Goal: Complete application form

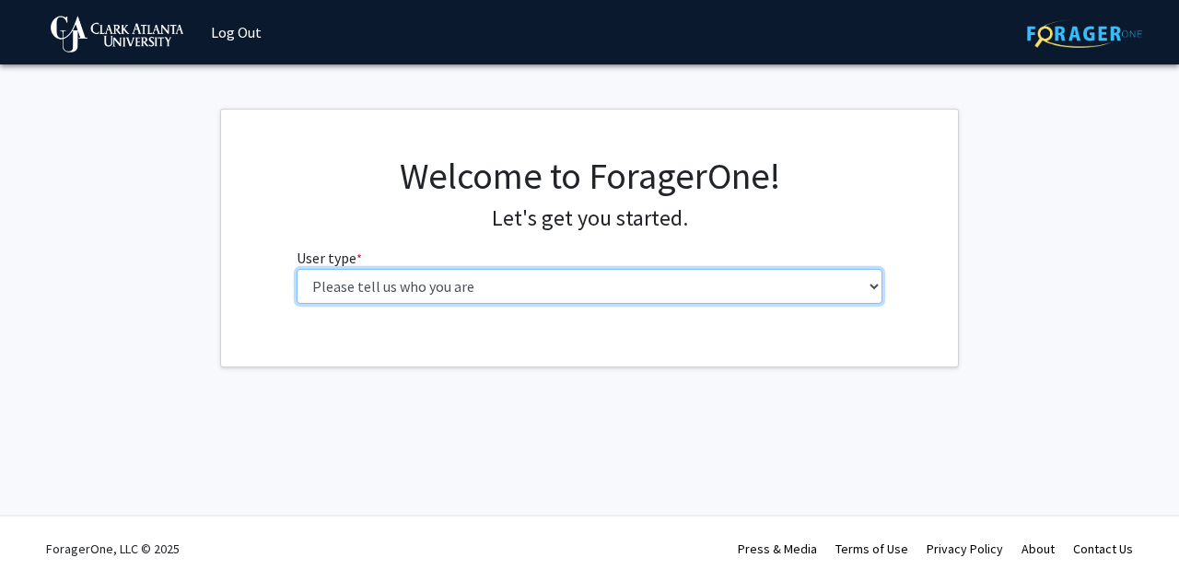
click at [414, 293] on select "Please tell us who you are Undergraduate Student Master's Student Doctoral Cand…" at bounding box center [590, 286] width 587 height 35
select select "1: undergrad"
click at [297, 269] on select "Please tell us who you are Undergraduate Student Master's Student Doctoral Cand…" at bounding box center [590, 286] width 587 height 35
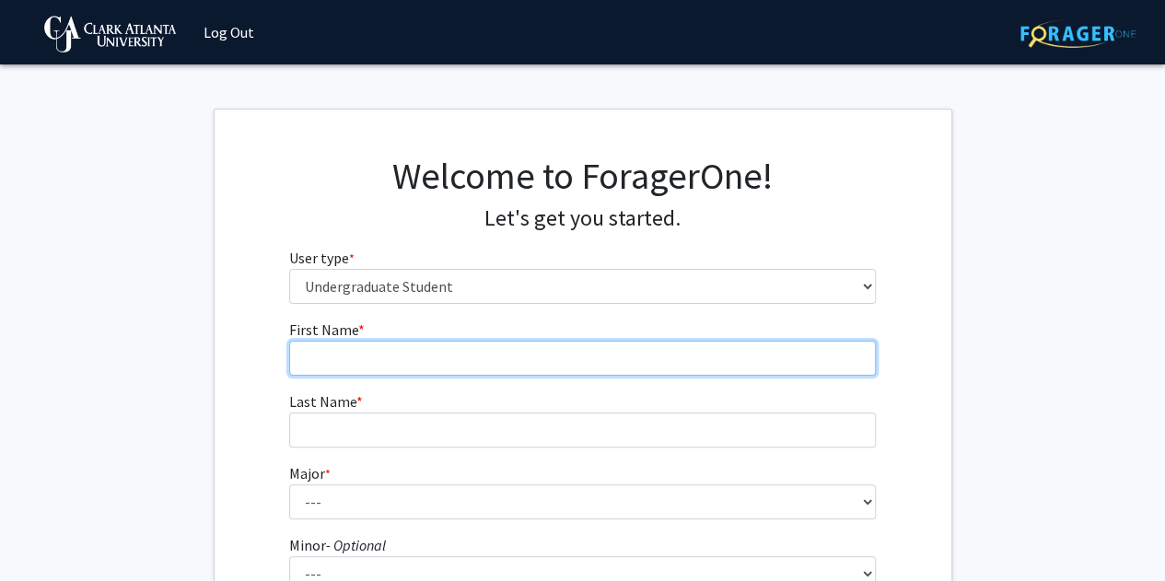
click at [409, 347] on input "First Name * required" at bounding box center [582, 358] width 587 height 35
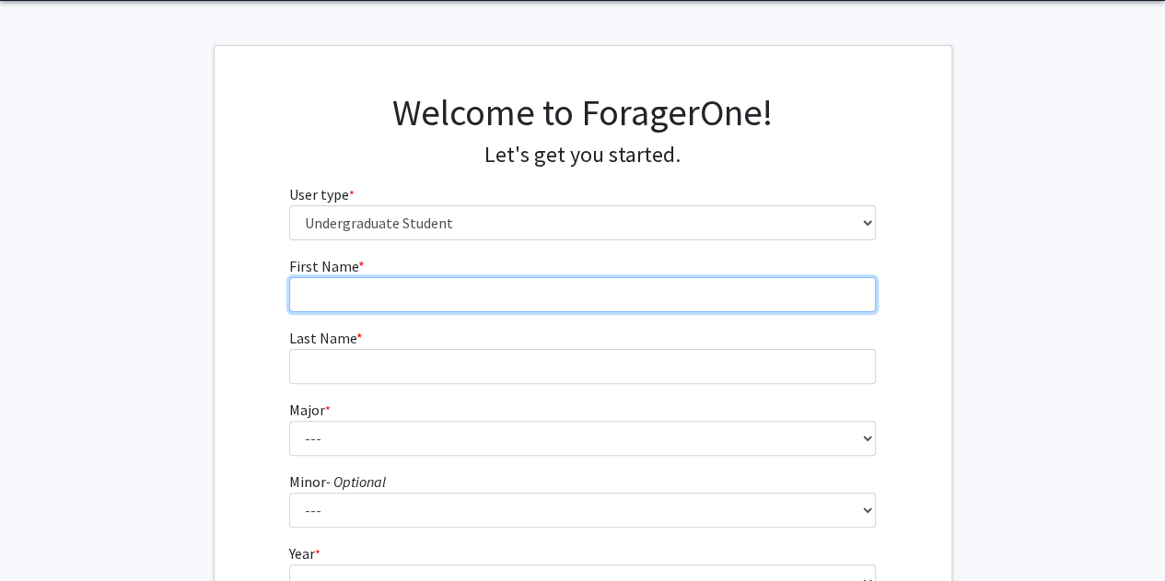
scroll to position [92, 0]
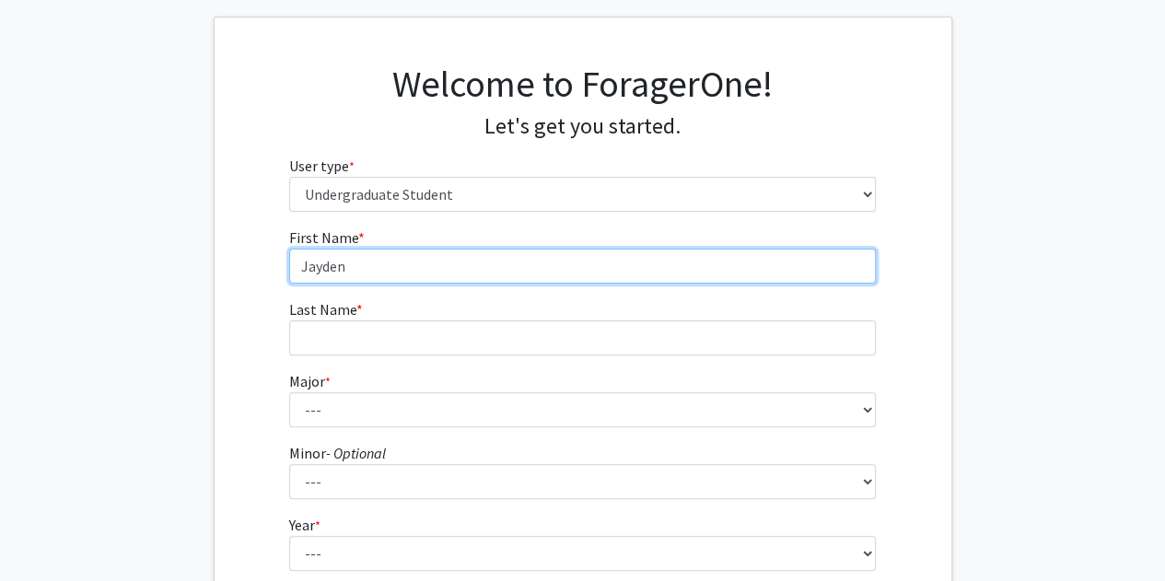
type input "Jayden"
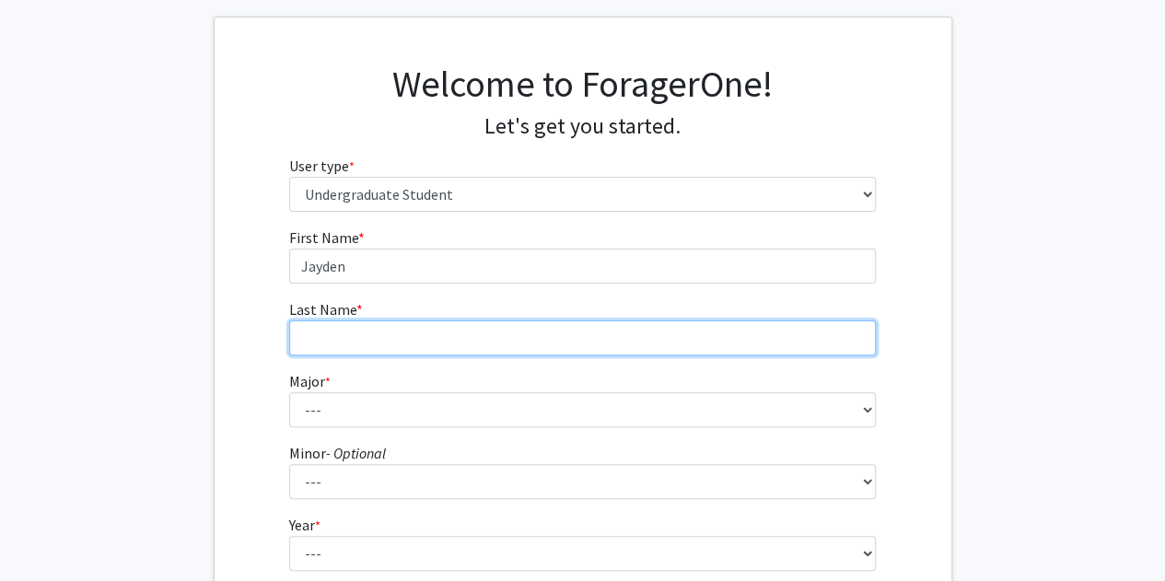
click at [400, 320] on input "Last Name * required" at bounding box center [582, 337] width 587 height 35
type input "[PERSON_NAME]"
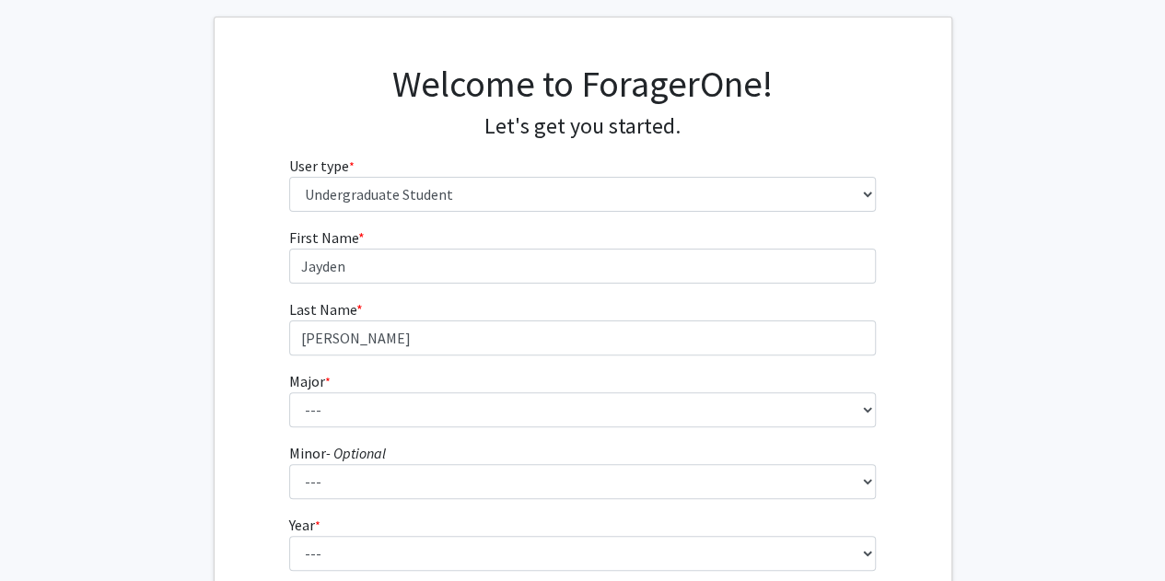
click at [365, 389] on fg-select "Major * required --- Accelerated Dual Degrees Computer Science, B.S./M.S. Accel…" at bounding box center [582, 398] width 587 height 57
click at [379, 434] on form "First Name * required [PERSON_NAME] Last Name * required [PERSON_NAME] Major * …" at bounding box center [582, 449] width 587 height 444
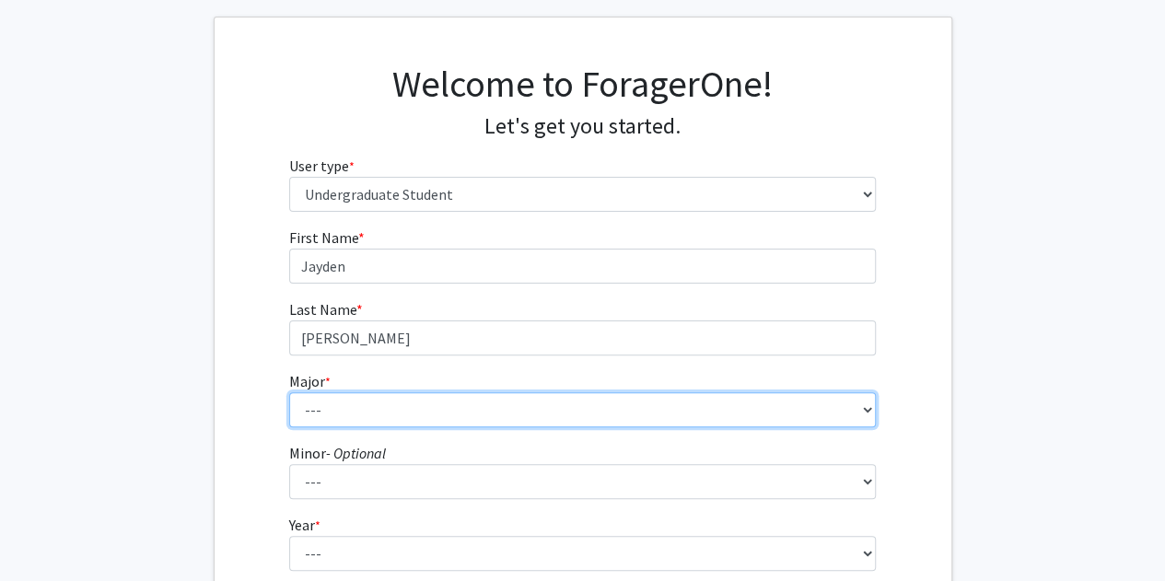
click at [381, 410] on select "--- Accelerated Dual Degrees Computer Science, B.S./M.S. Accelerated Dual Degre…" at bounding box center [582, 409] width 587 height 35
select select "11: 2470"
click at [289, 392] on select "--- Accelerated Dual Degrees Computer Science, B.S./M.S. Accelerated Dual Degre…" at bounding box center [582, 409] width 587 height 35
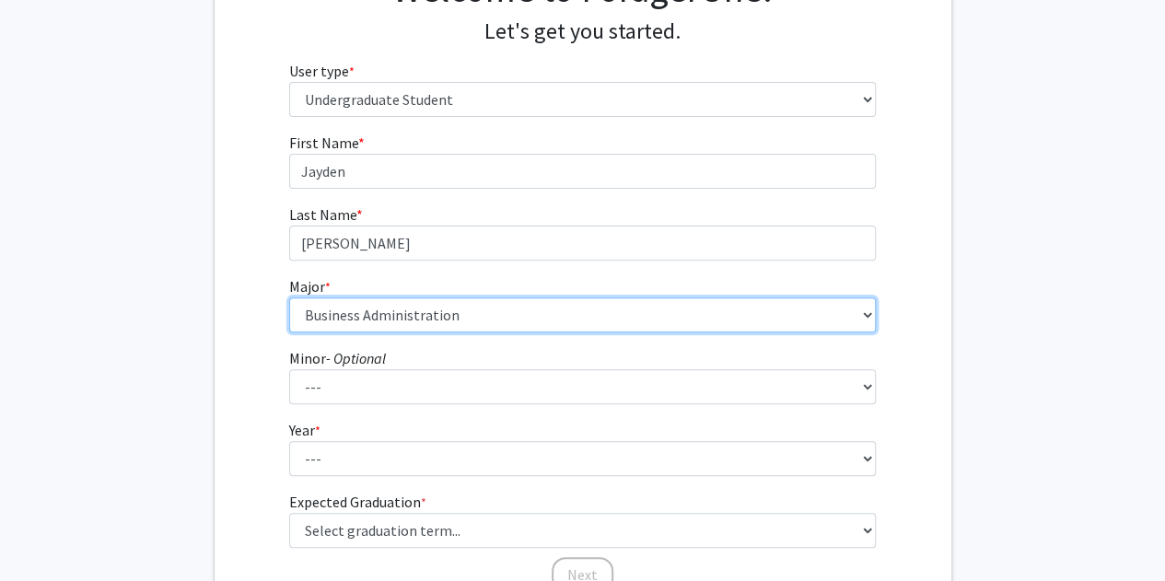
scroll to position [276, 0]
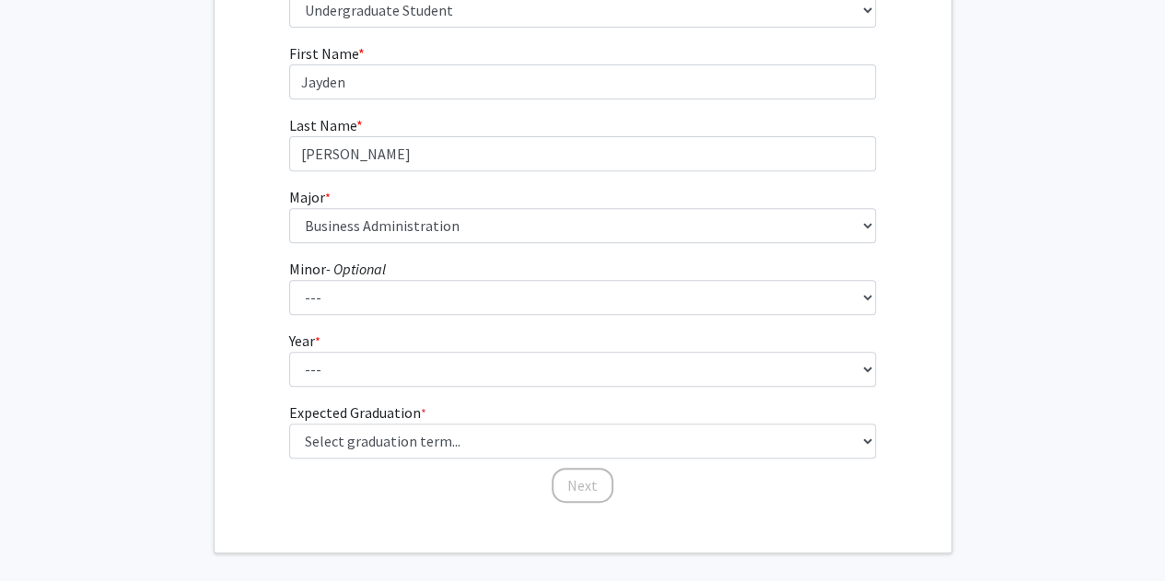
click at [352, 320] on form "First Name * required [PERSON_NAME] Last Name * required [PERSON_NAME] Major * …" at bounding box center [582, 264] width 587 height 444
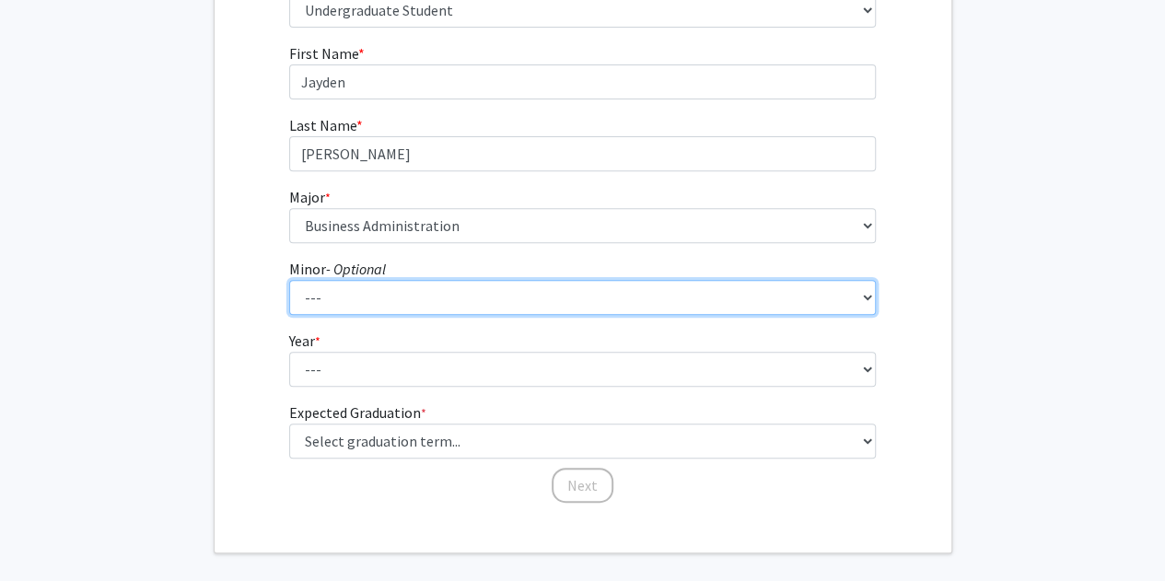
click at [355, 306] on select "--- Art Business Administration Chemistry Computer Science Creative Writing Cri…" at bounding box center [582, 297] width 587 height 35
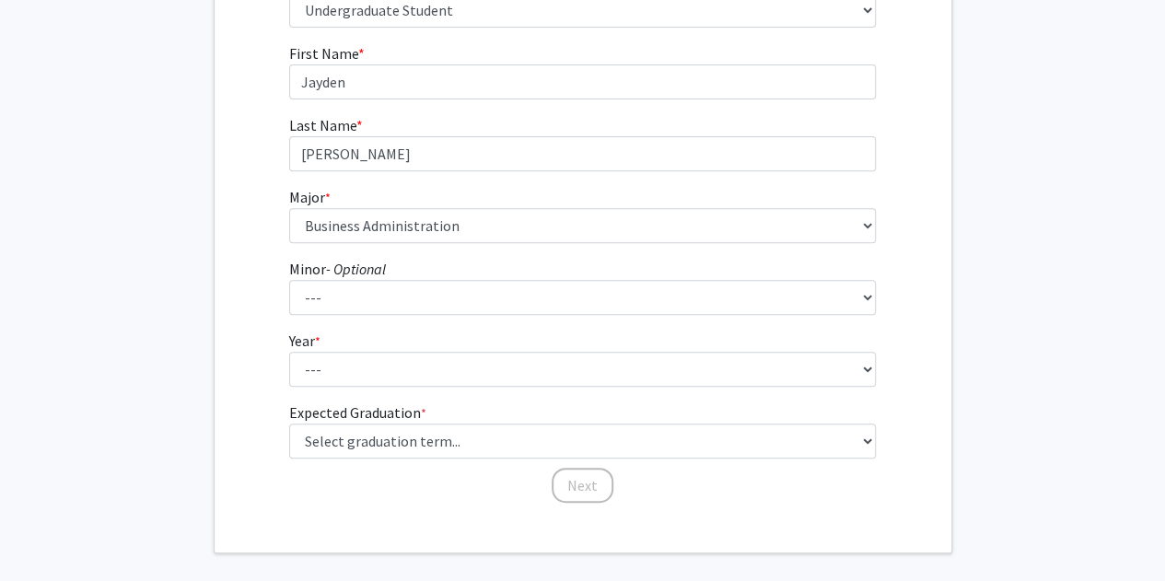
drag, startPoint x: 164, startPoint y: 262, endPoint x: 241, endPoint y: 292, distance: 82.8
click at [164, 262] on fg-get-started "Welcome to ForagerOne! Let's get you started. User type * required Please tell …" at bounding box center [582, 192] width 1165 height 721
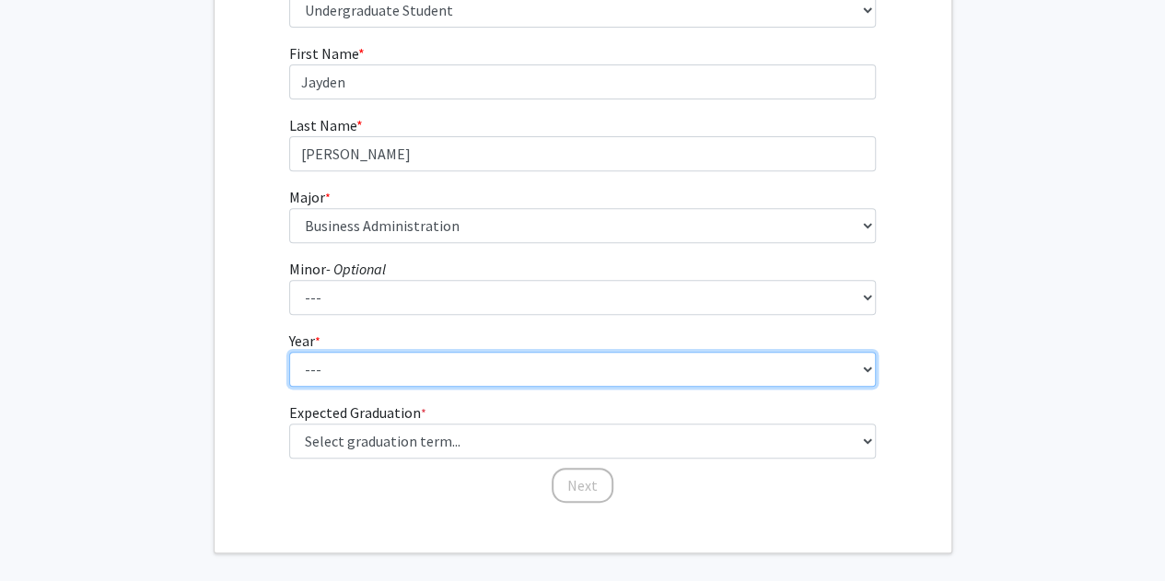
click at [341, 371] on select "--- First-year Sophomore Junior Senior Postbaccalaureate Certificate" at bounding box center [582, 369] width 587 height 35
select select "3: junior"
click at [289, 352] on select "--- First-year Sophomore Junior Senior Postbaccalaureate Certificate" at bounding box center [582, 369] width 587 height 35
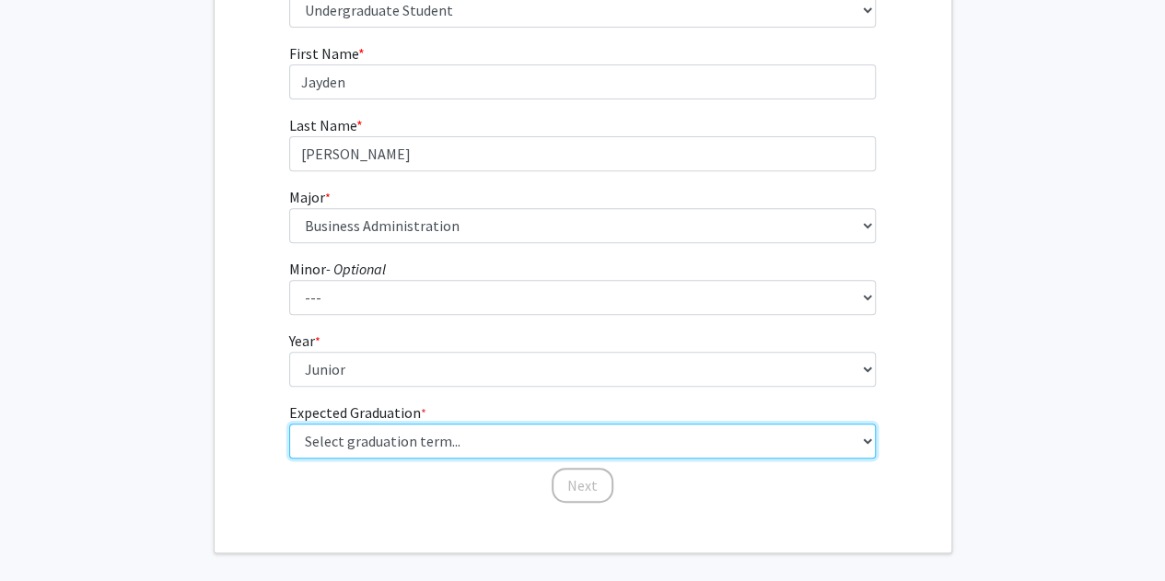
click at [343, 437] on select "Select graduation term... Spring 2025 Summer 2025 Fall 2025 Winter 2025 Spring …" at bounding box center [582, 441] width 587 height 35
select select "9: spring_2027"
click at [289, 424] on select "Select graduation term... Spring 2025 Summer 2025 Fall 2025 Winter 2025 Spring …" at bounding box center [582, 441] width 587 height 35
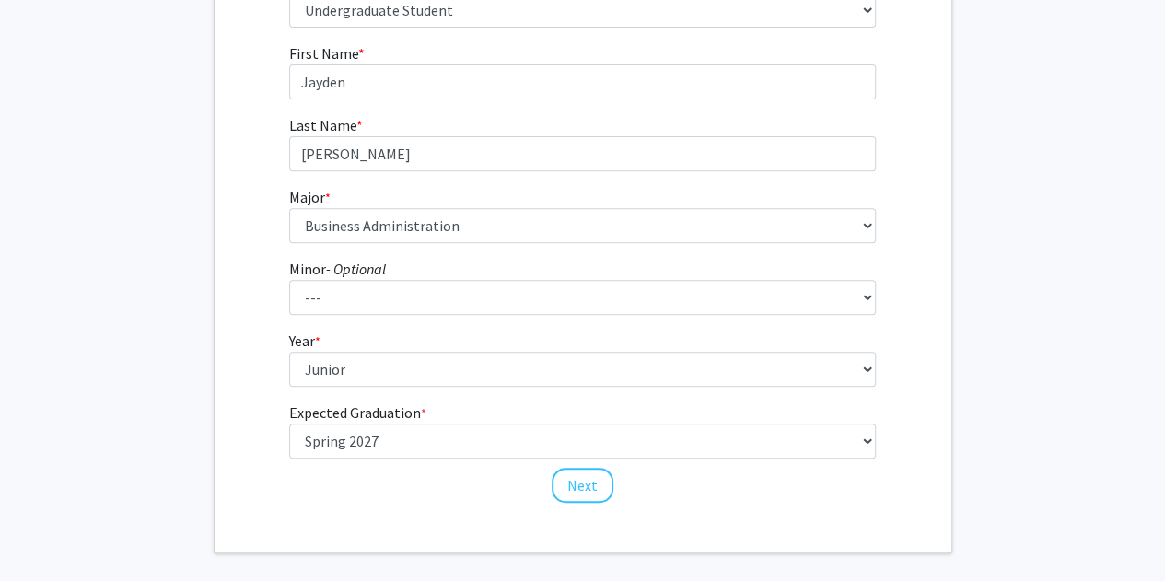
click at [137, 320] on fg-get-started "Welcome to ForagerOne! Let's get you started. User type * required Please tell …" at bounding box center [582, 192] width 1165 height 721
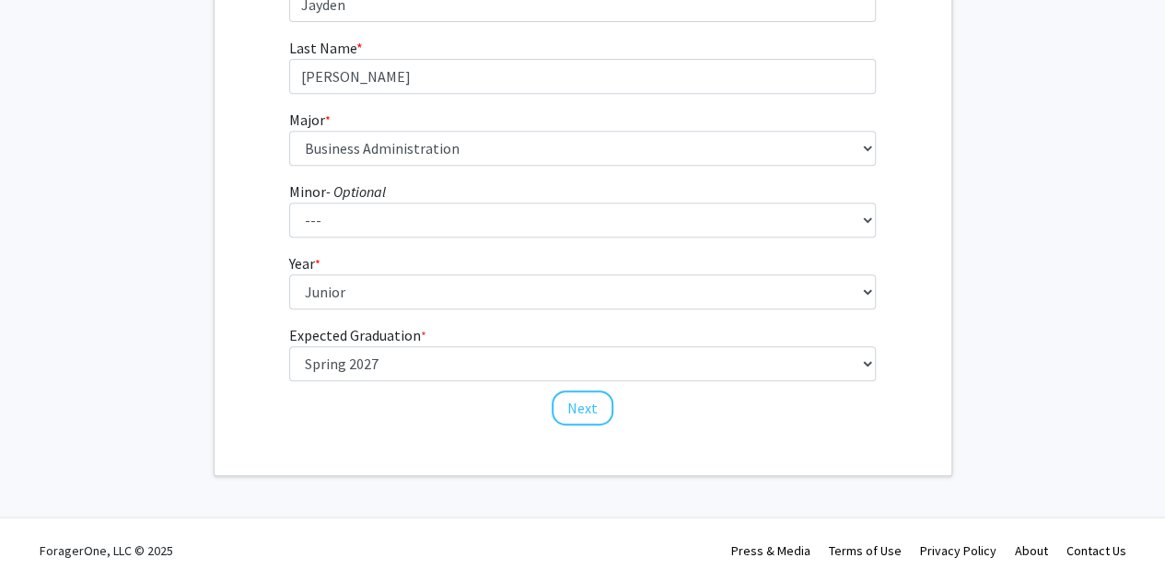
scroll to position [354, 0]
click at [602, 411] on button "Next" at bounding box center [583, 407] width 62 height 35
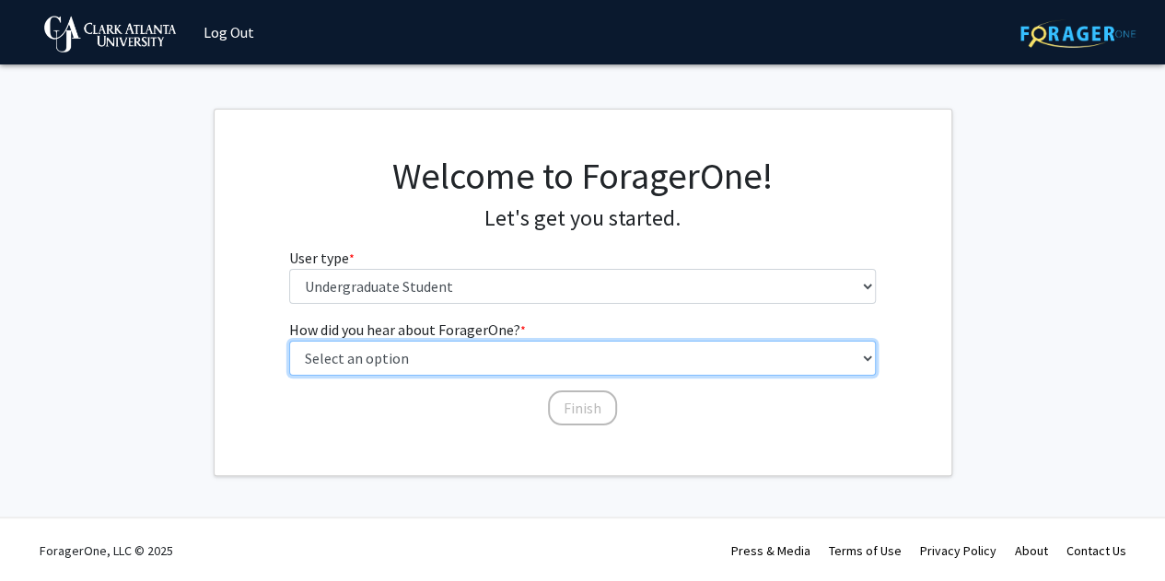
click at [364, 346] on select "Select an option Peer/student recommendation Faculty/staff recommendation Unive…" at bounding box center [582, 358] width 587 height 35
select select "3: university_website"
click at [289, 341] on select "Select an option Peer/student recommendation Faculty/staff recommendation Unive…" at bounding box center [582, 358] width 587 height 35
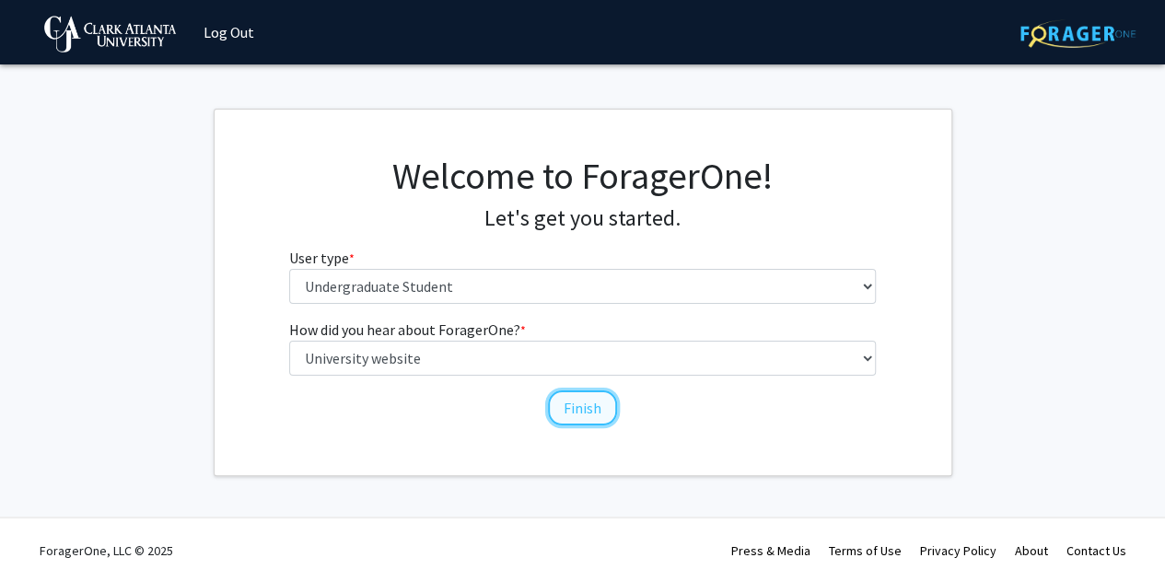
click at [580, 419] on button "Finish" at bounding box center [582, 407] width 69 height 35
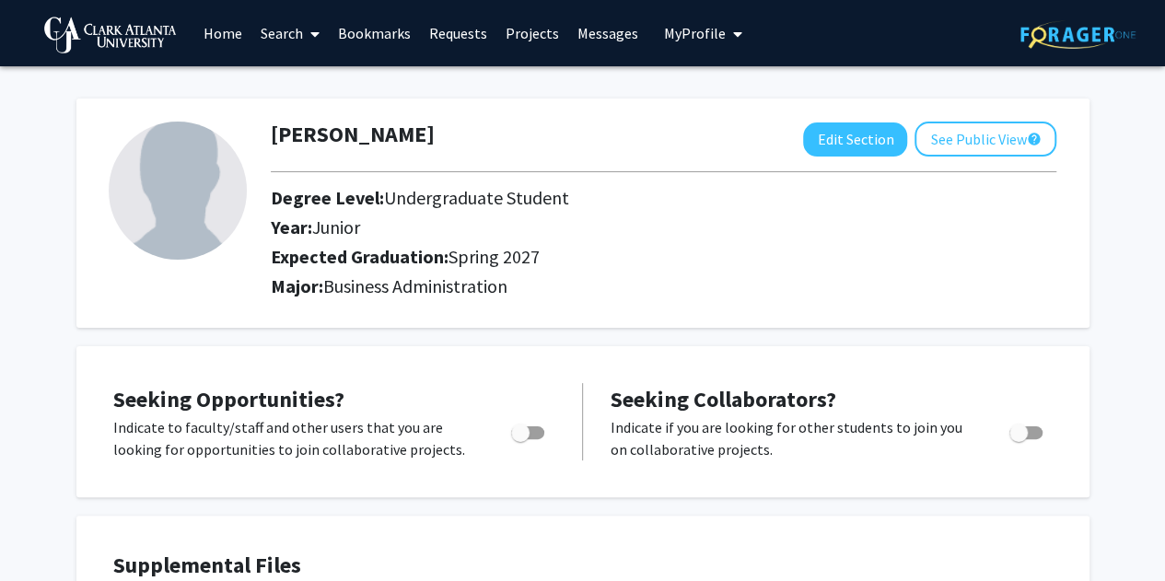
click at [300, 27] on link "Search" at bounding box center [289, 33] width 77 height 64
click at [298, 118] on span "Students" at bounding box center [307, 121] width 112 height 37
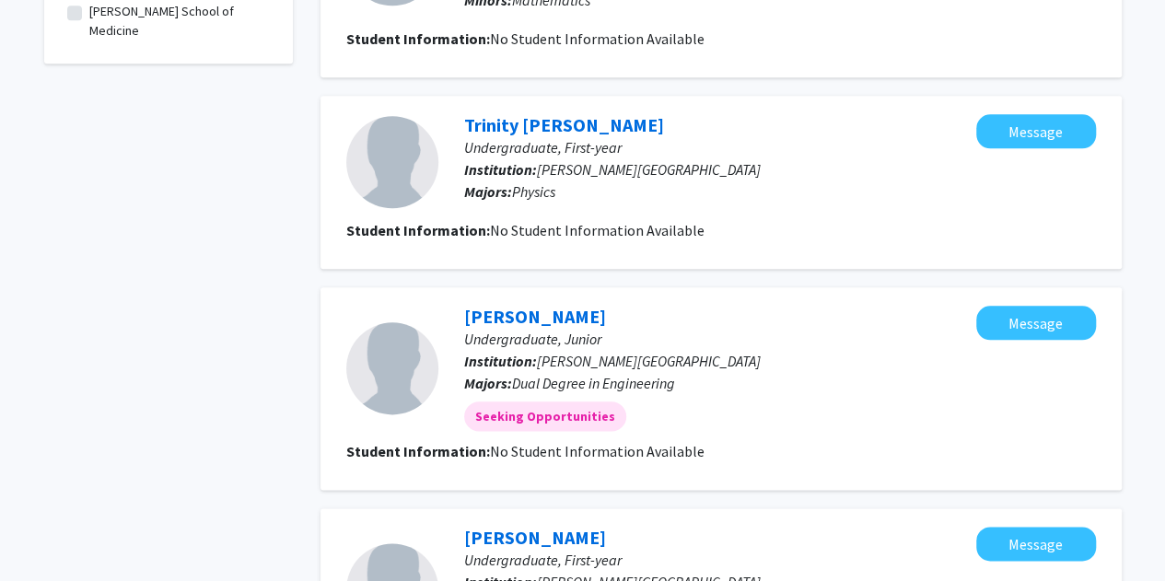
scroll to position [1013, 0]
